Goal: Transaction & Acquisition: Purchase product/service

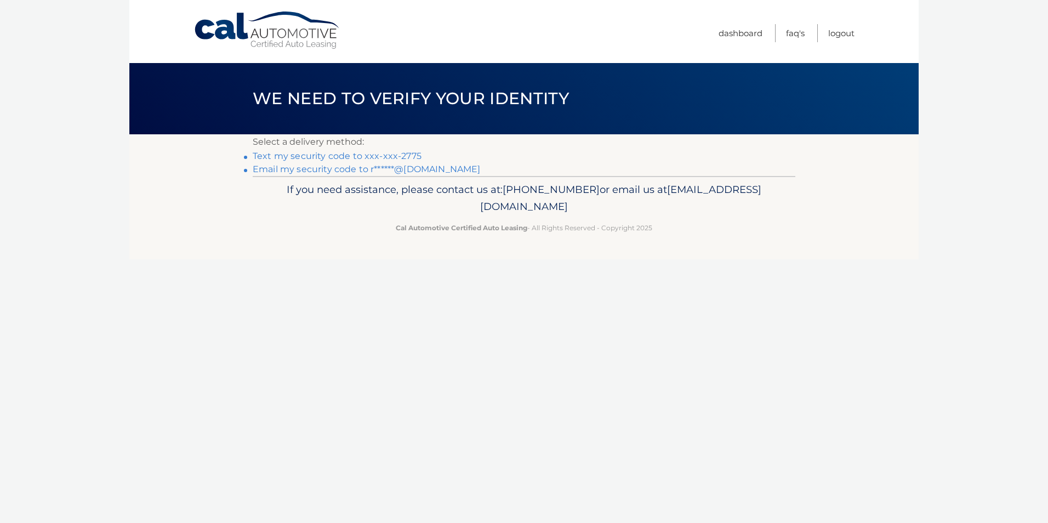
click at [381, 158] on link "Text my security code to xxx-xxx-2775" at bounding box center [337, 156] width 169 height 10
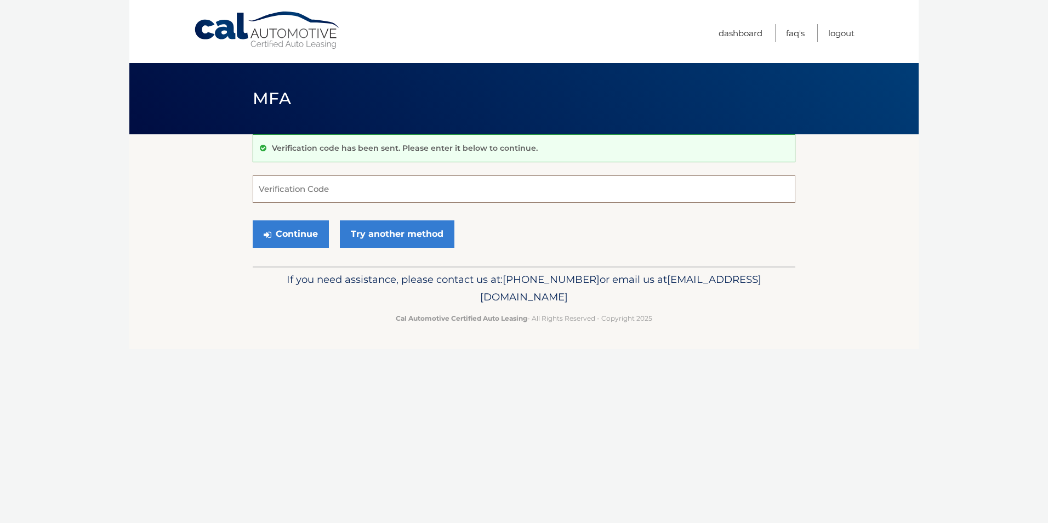
click at [311, 192] on input "Verification Code" at bounding box center [524, 188] width 542 height 27
type input "743032"
click at [253, 220] on button "Continue" at bounding box center [291, 233] width 76 height 27
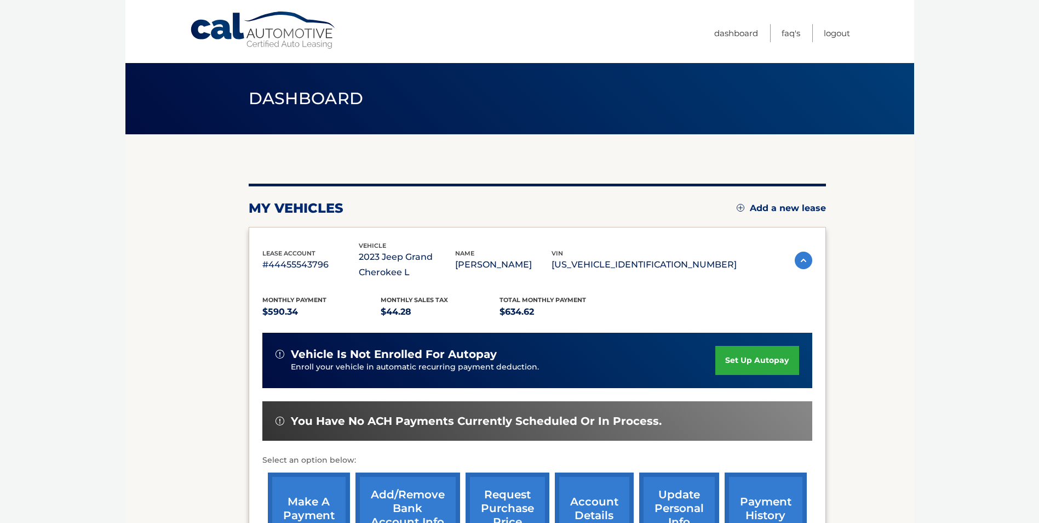
click at [735, 352] on link "set up autopay" at bounding box center [757, 360] width 83 height 29
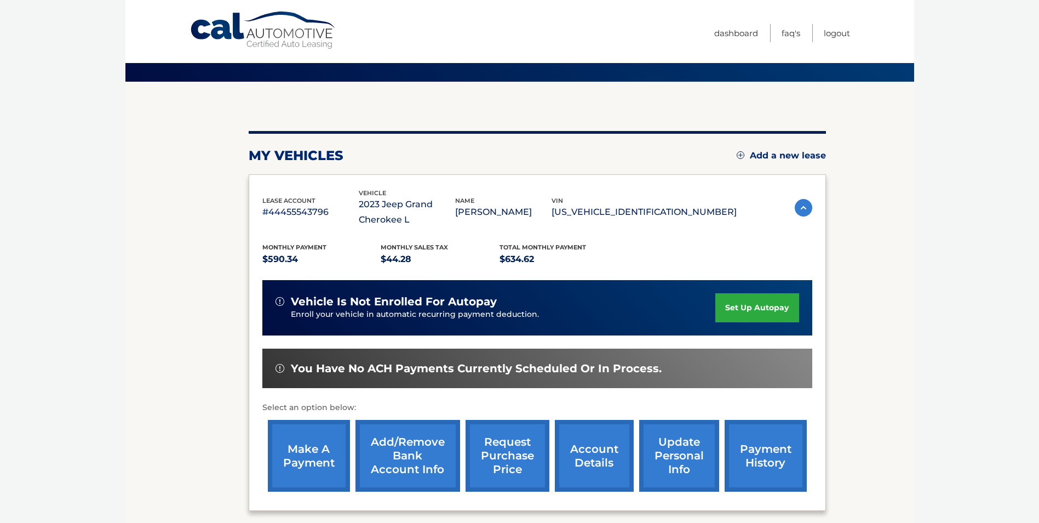
scroll to position [110, 0]
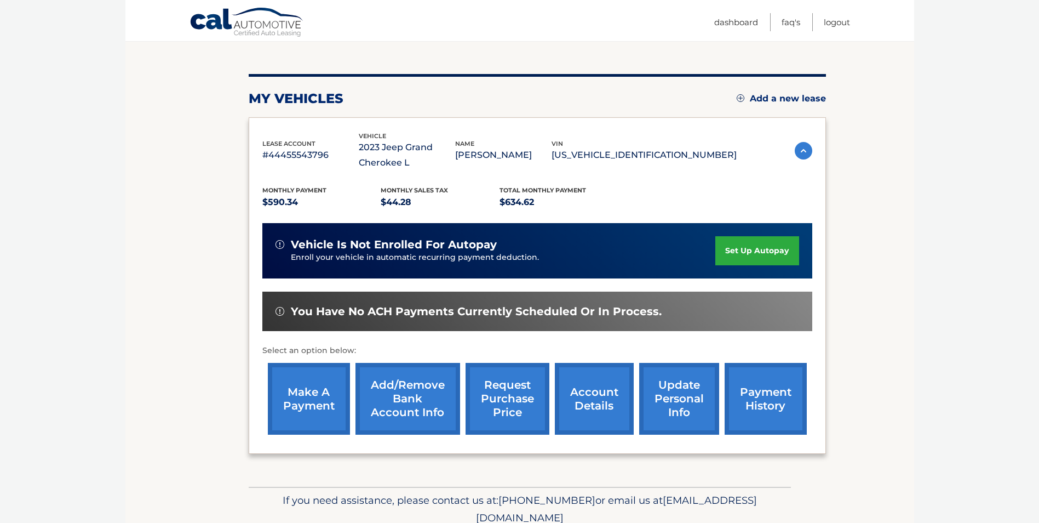
click at [324, 415] on link "make a payment" at bounding box center [309, 399] width 82 height 72
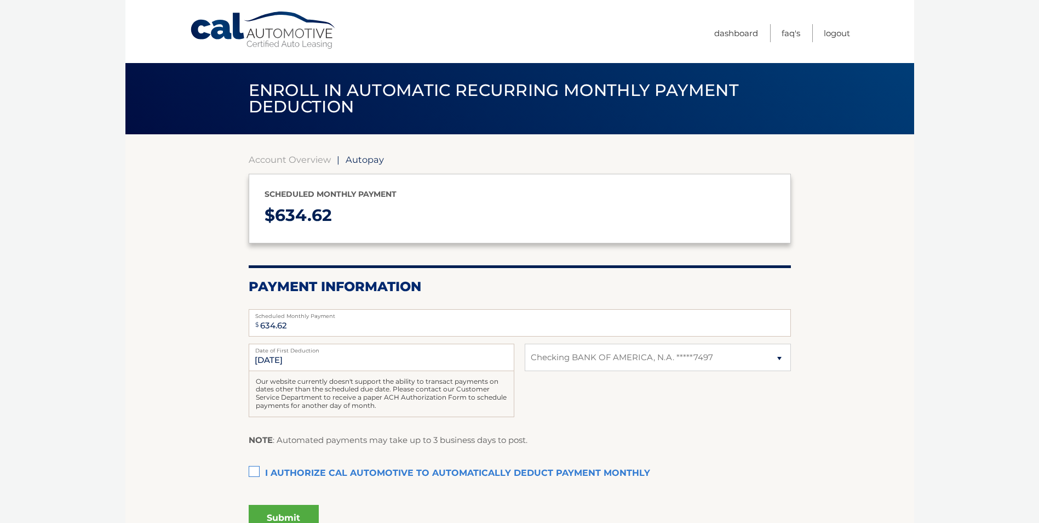
select select "ZmRhY2RlMzMtMDkxNS00MmEwLTk0MWQtYjc5OGJmYjZhYzNm"
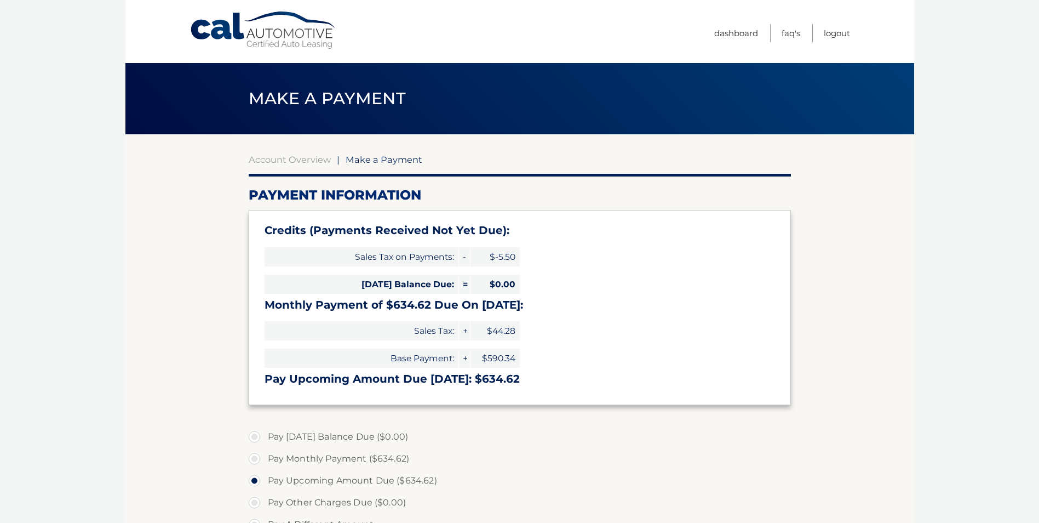
select select "ZmRhY2RlMzMtMDkxNS00MmEwLTk0MWQtYjc5OGJmYjZhYzNm"
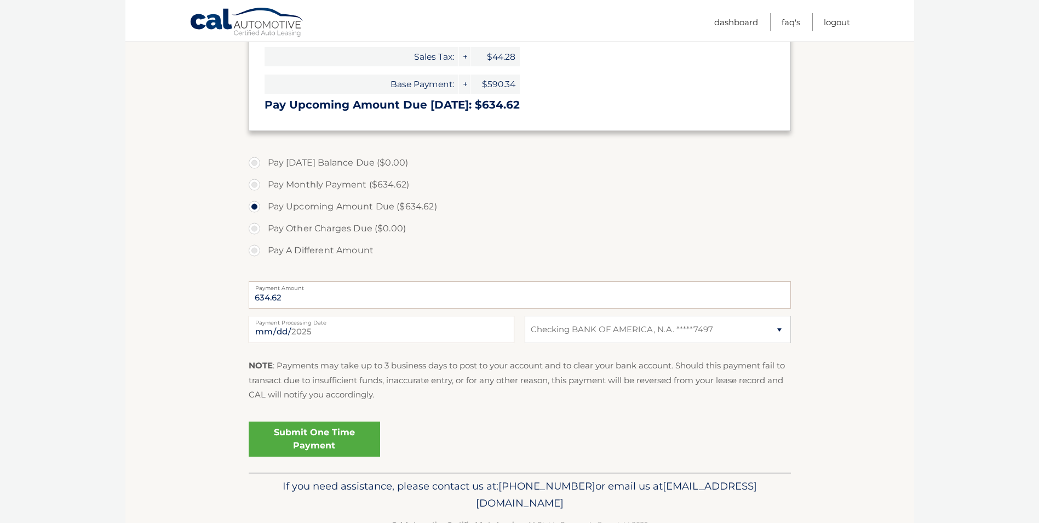
click at [311, 431] on link "Submit One Time Payment" at bounding box center [315, 438] width 132 height 35
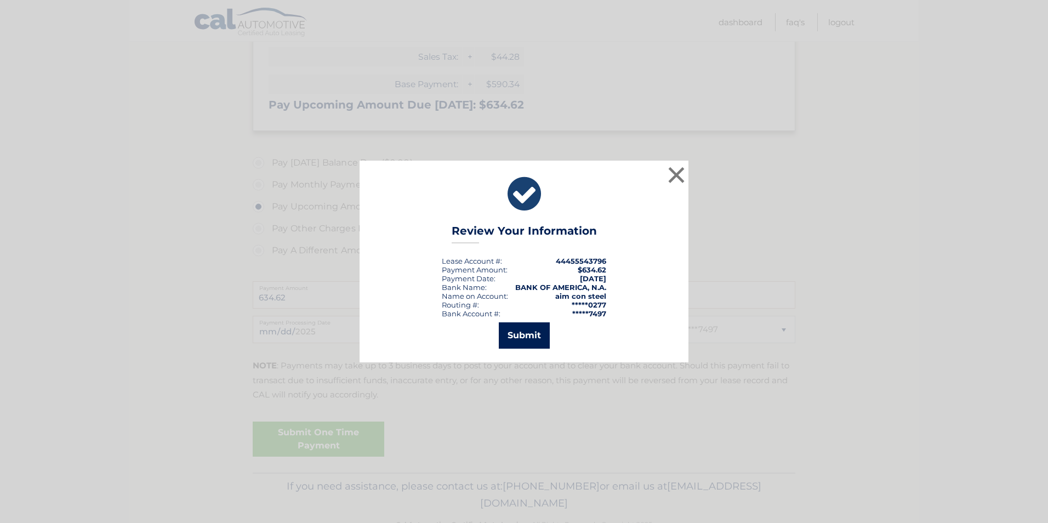
click at [521, 333] on button "Submit" at bounding box center [524, 335] width 51 height 26
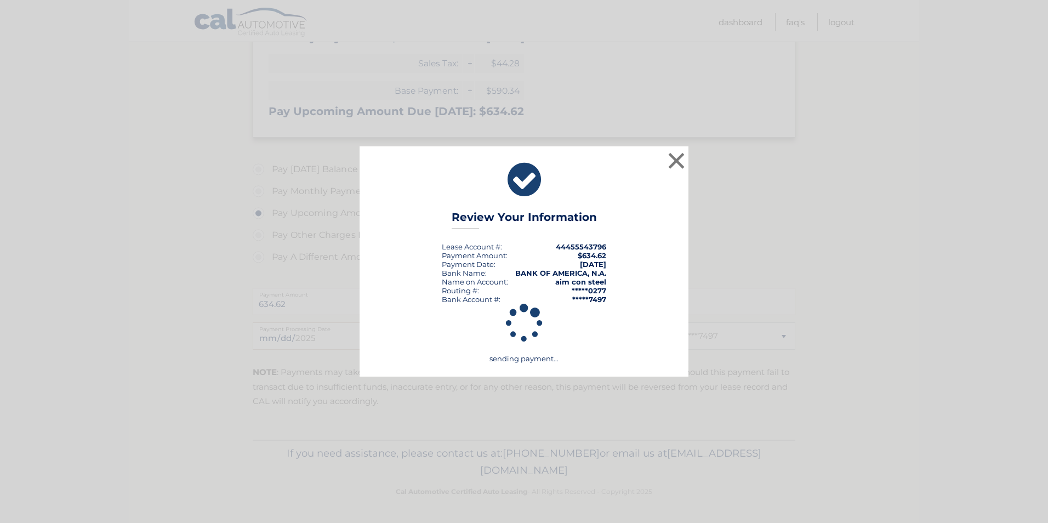
scroll to position [267, 0]
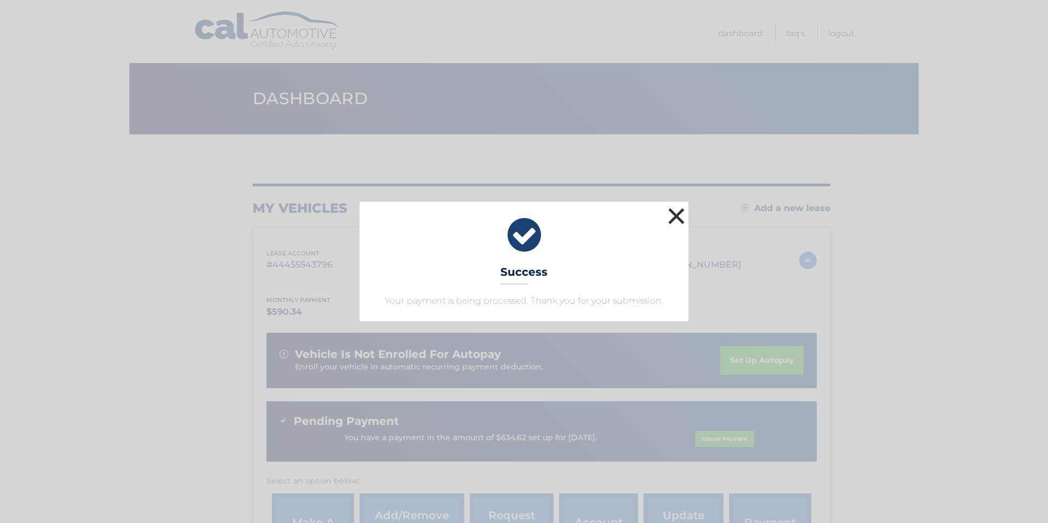
click at [679, 219] on button "×" at bounding box center [676, 216] width 22 height 22
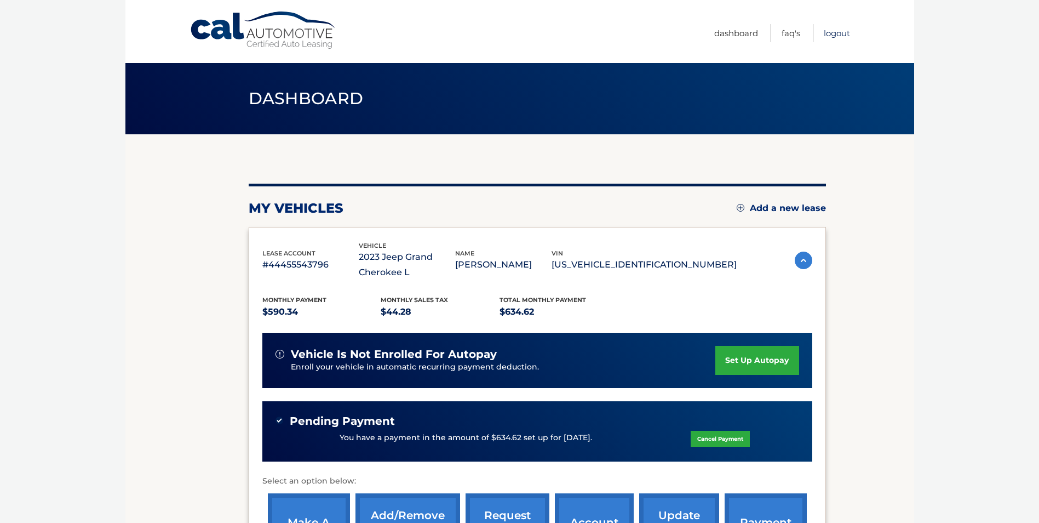
click at [842, 30] on link "Logout" at bounding box center [837, 33] width 26 height 18
